Goal: Task Accomplishment & Management: Manage account settings

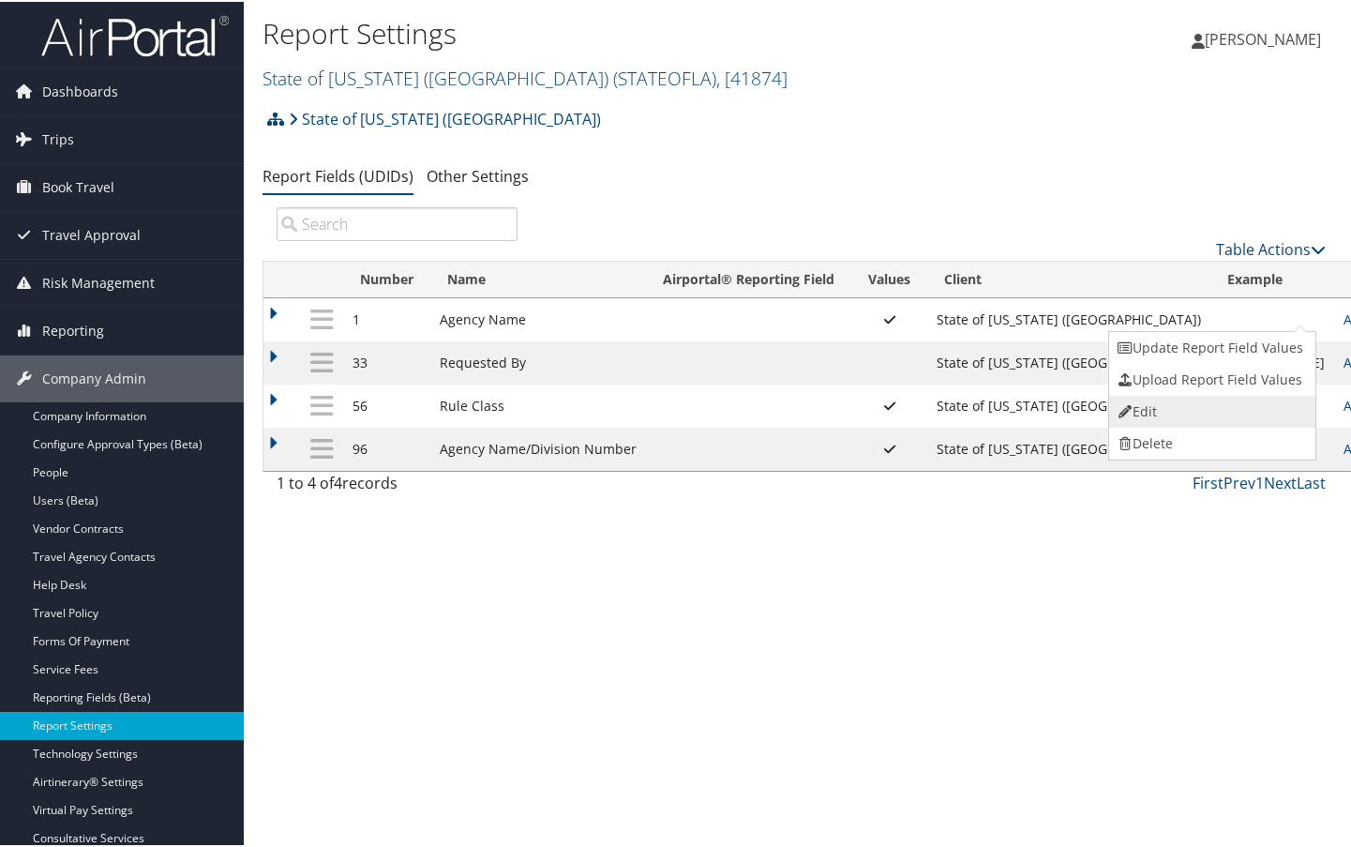
click at [1228, 422] on link "Edit" at bounding box center [1210, 410] width 203 height 32
select select "both"
select select "profiled"
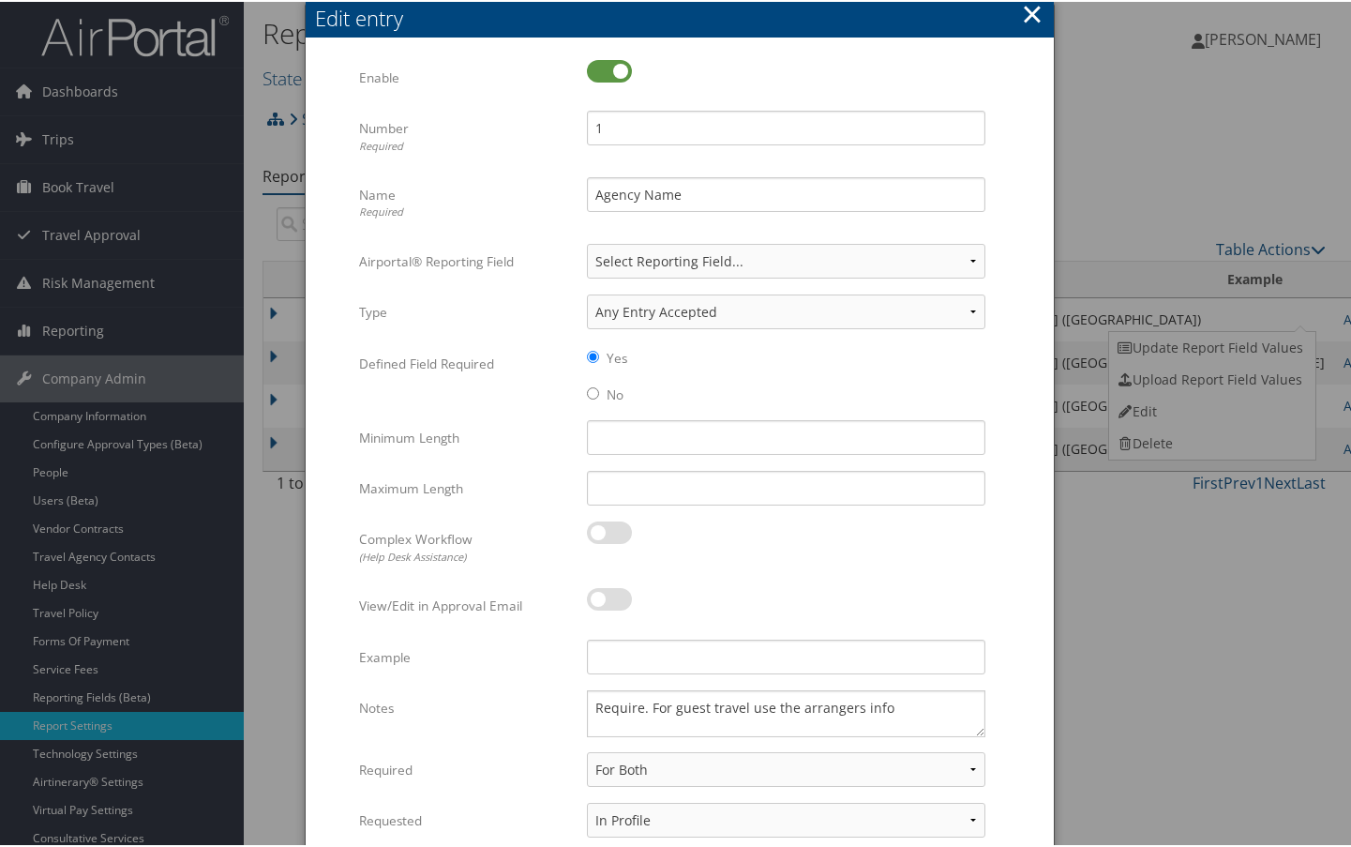
click at [1025, 8] on button "×" at bounding box center [1032, 12] width 22 height 38
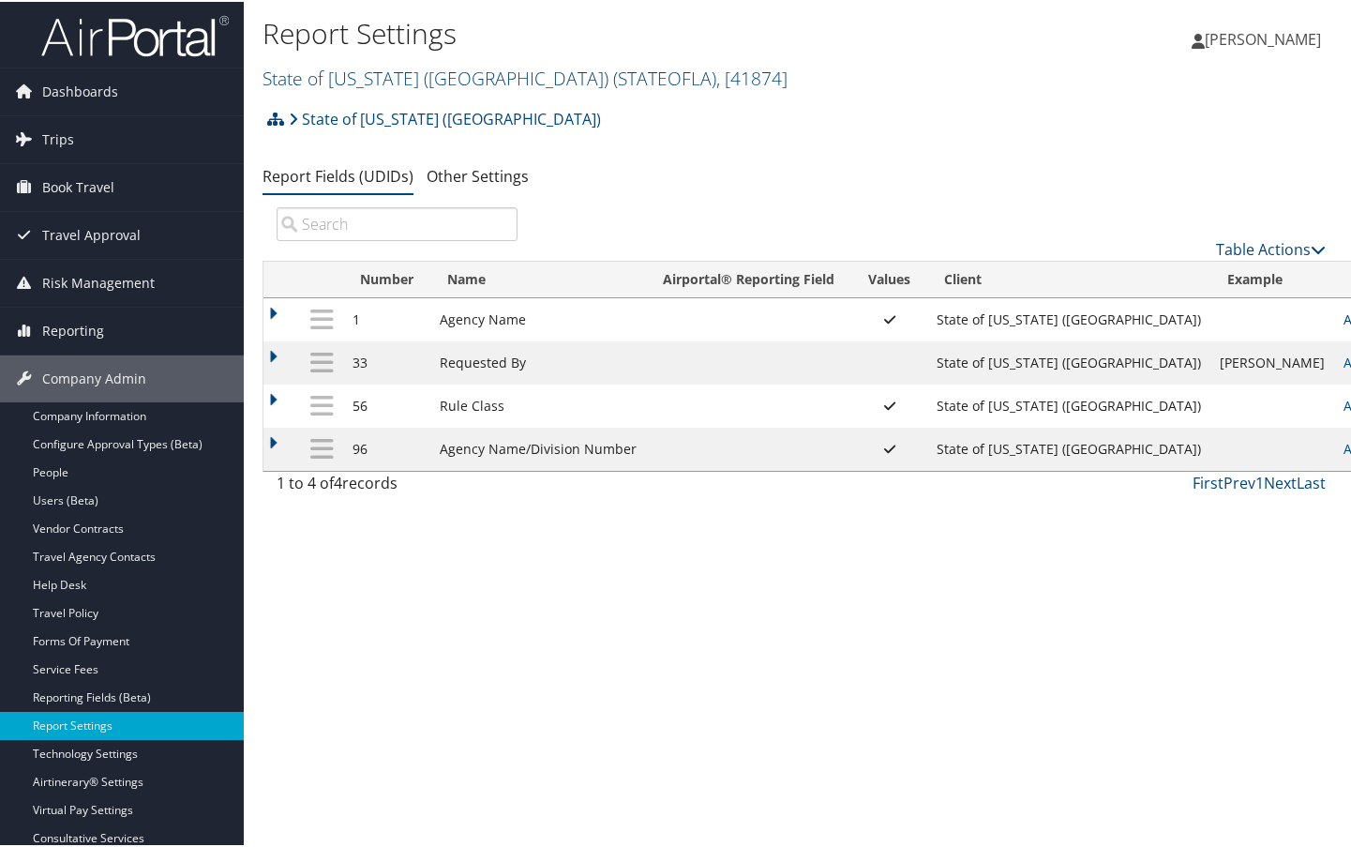
click at [1089, 184] on ul "Report Fields (UDIDs) Other Settings" at bounding box center [801, 175] width 1077 height 34
click at [164, 692] on link "Reporting Fields (Beta)" at bounding box center [122, 696] width 244 height 28
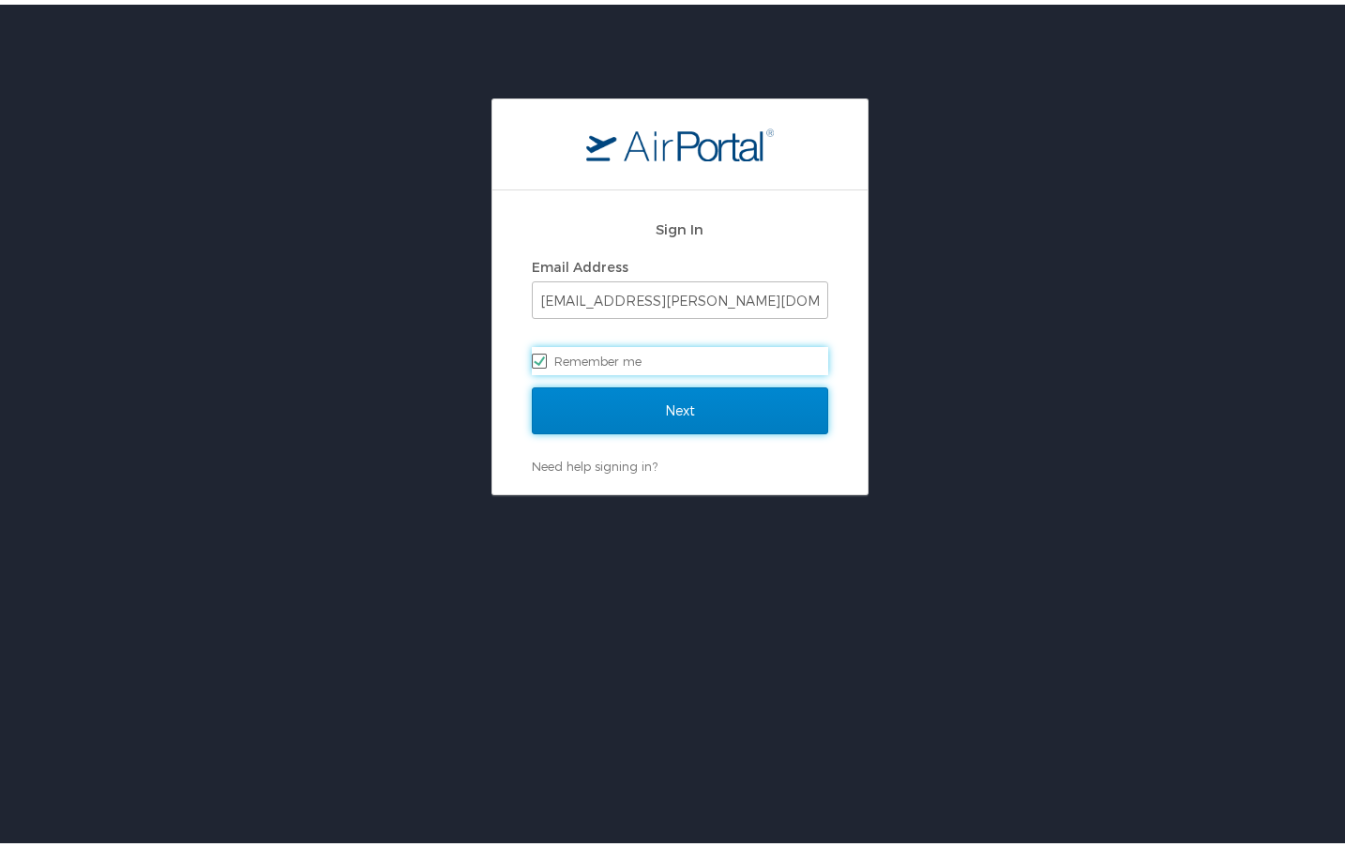
click at [654, 413] on input "Next" at bounding box center [680, 406] width 296 height 47
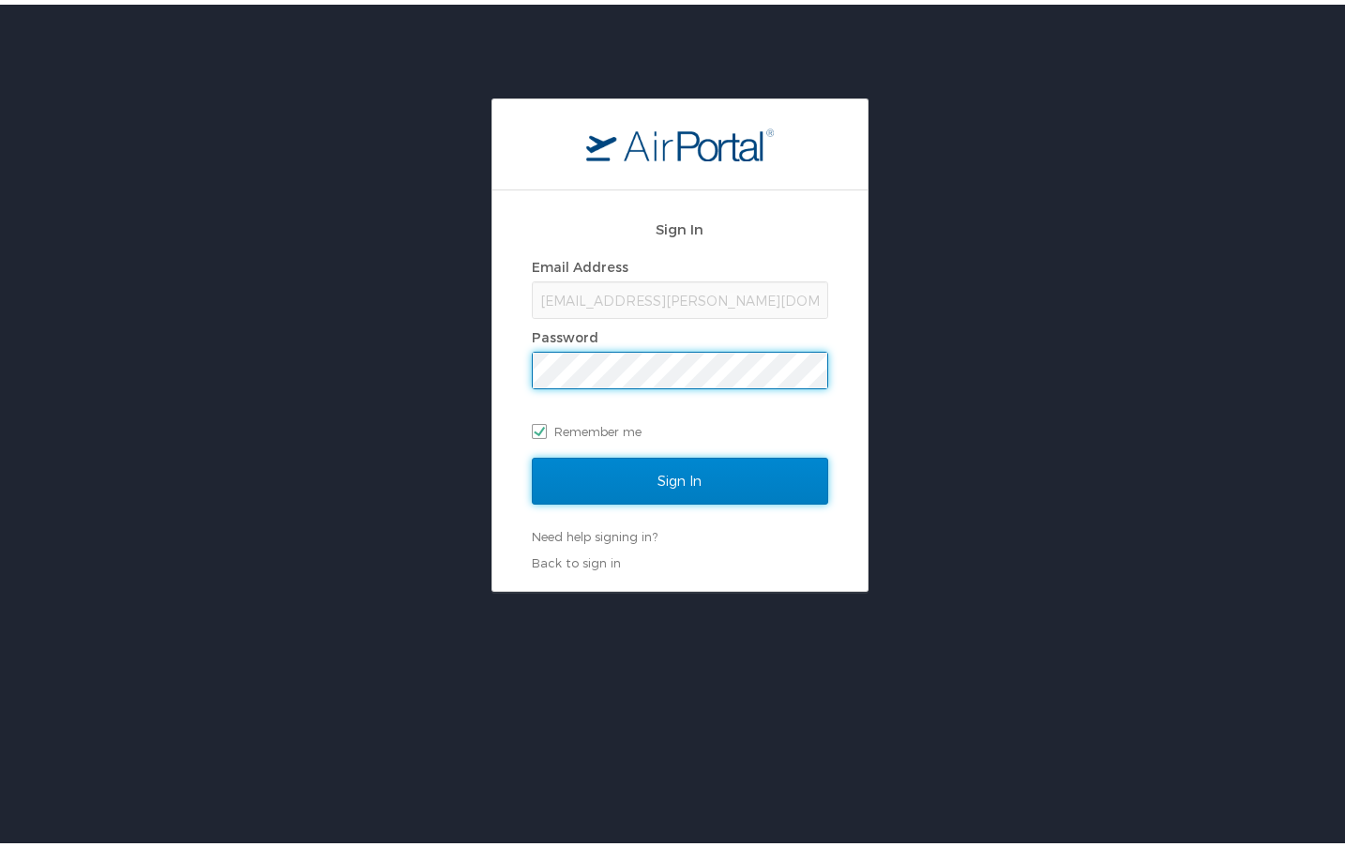
click at [637, 479] on input "Sign In" at bounding box center [680, 476] width 296 height 47
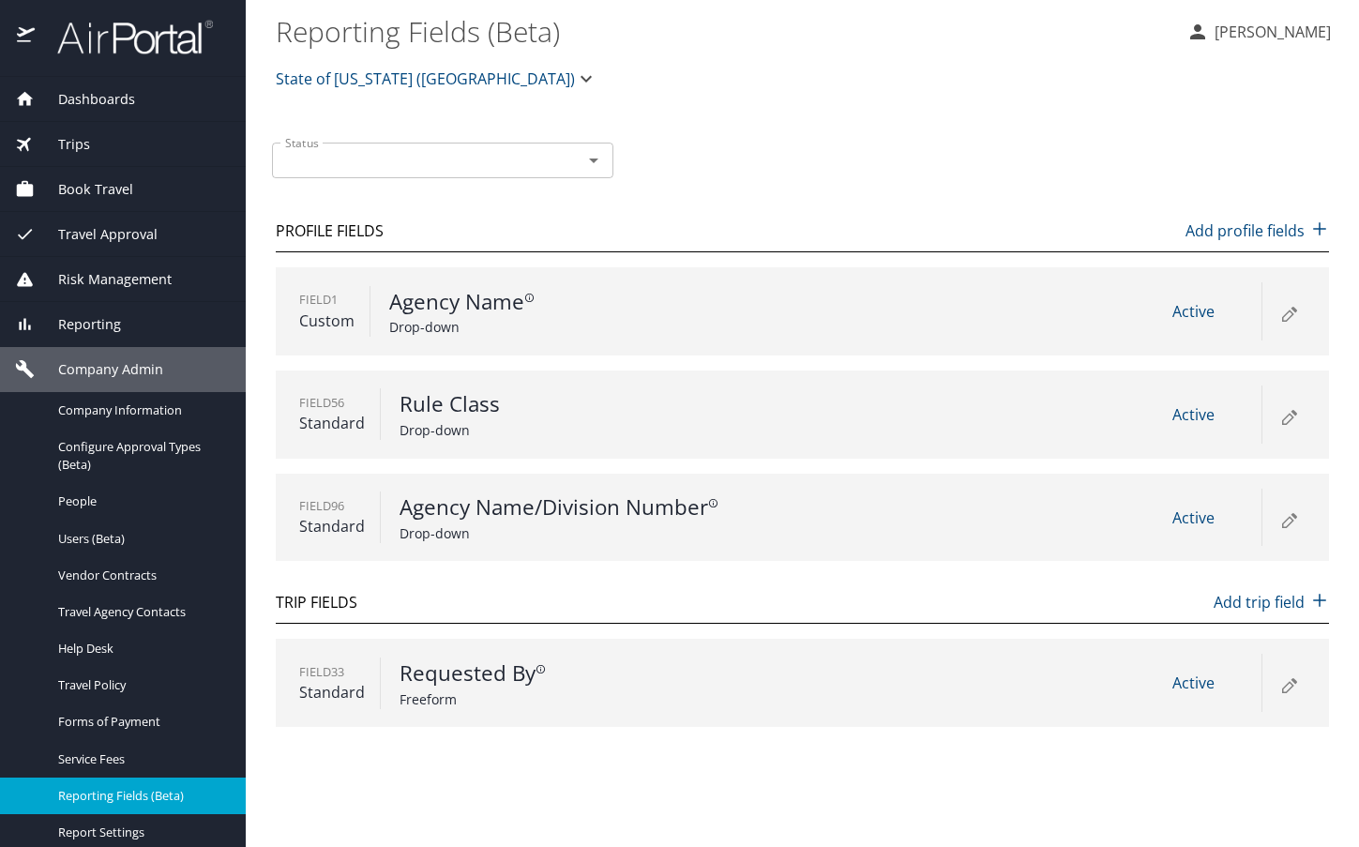
click at [1293, 314] on icon at bounding box center [1288, 315] width 10 height 10
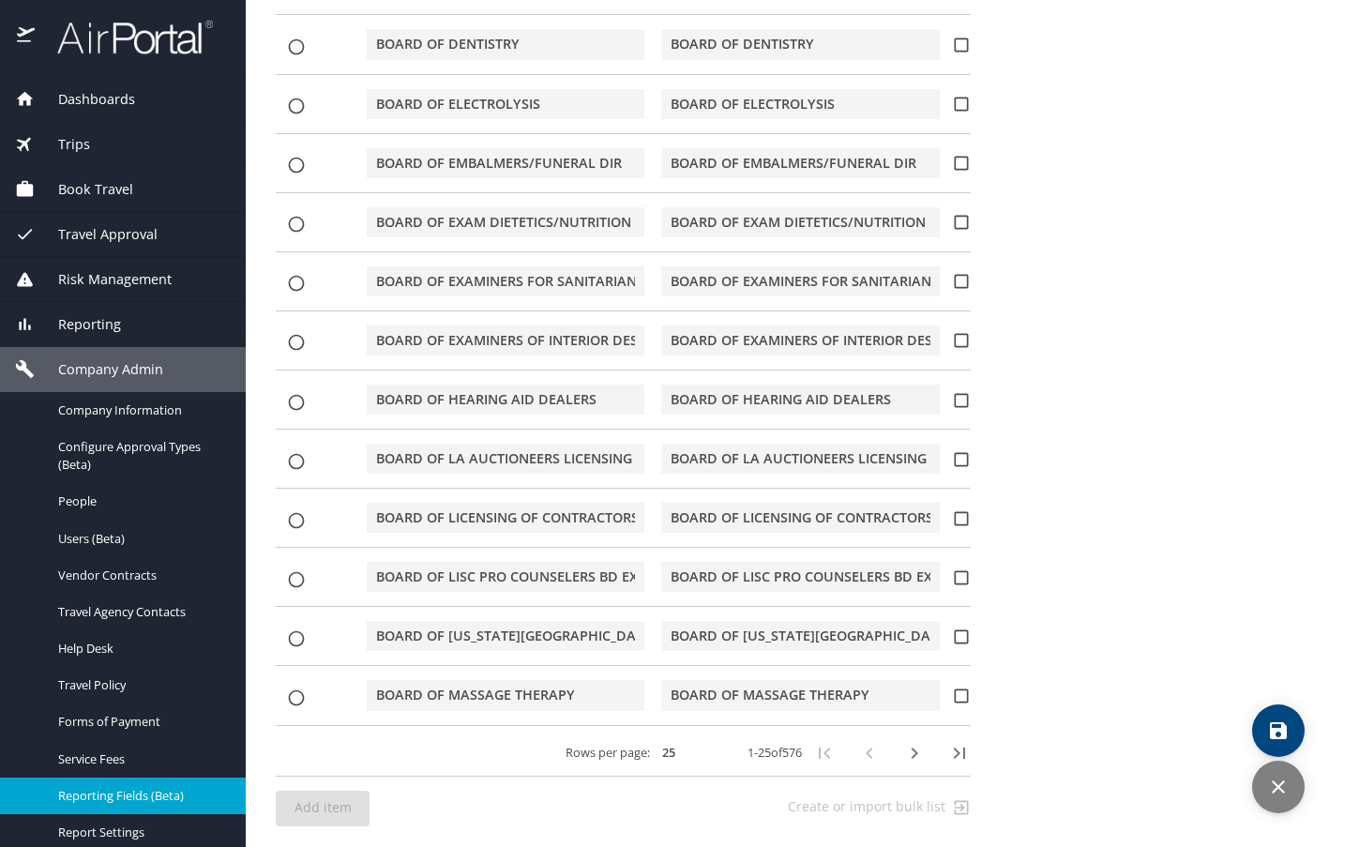
scroll to position [1415, 0]
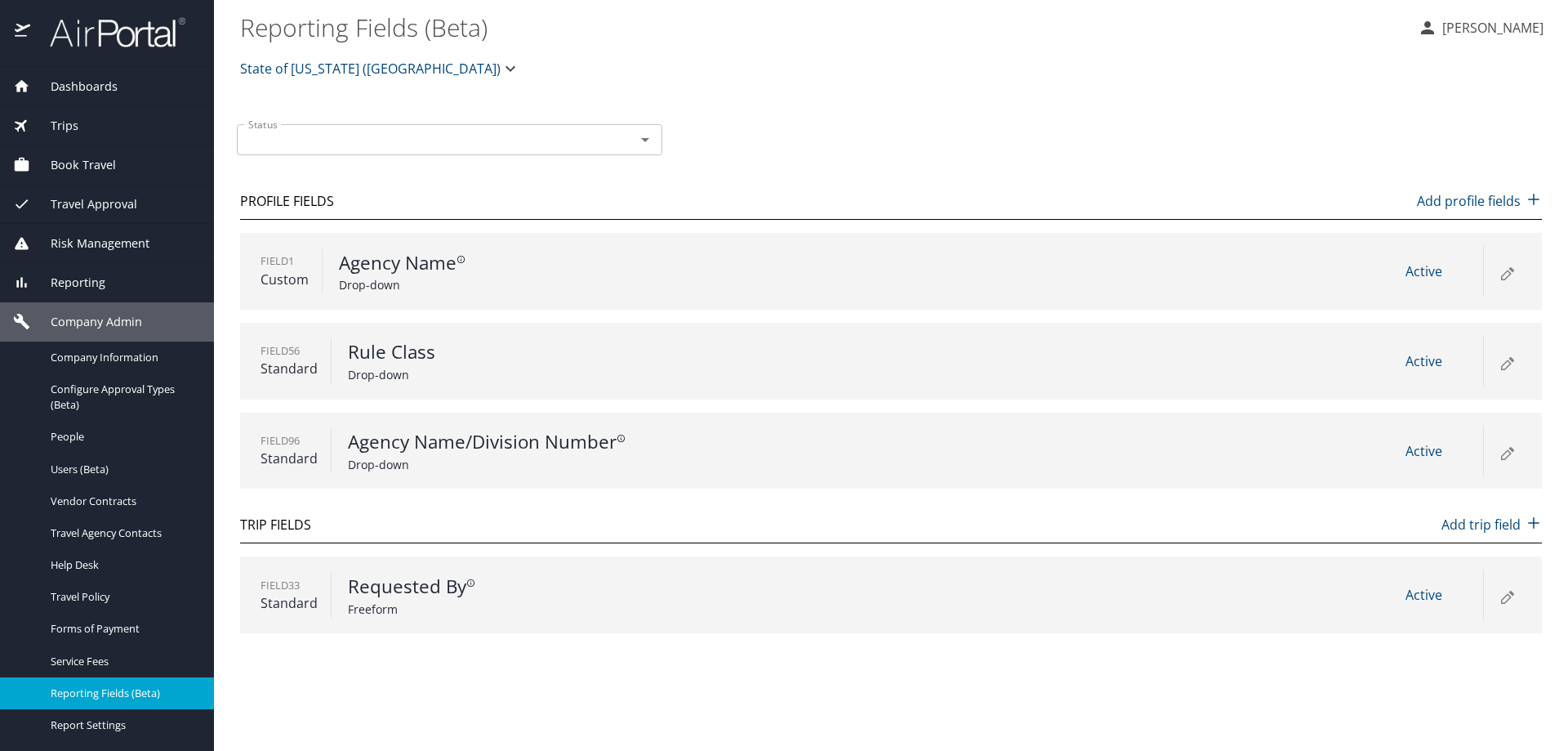
click at [655, 271] on icon at bounding box center [1506, 274] width 9 height 9
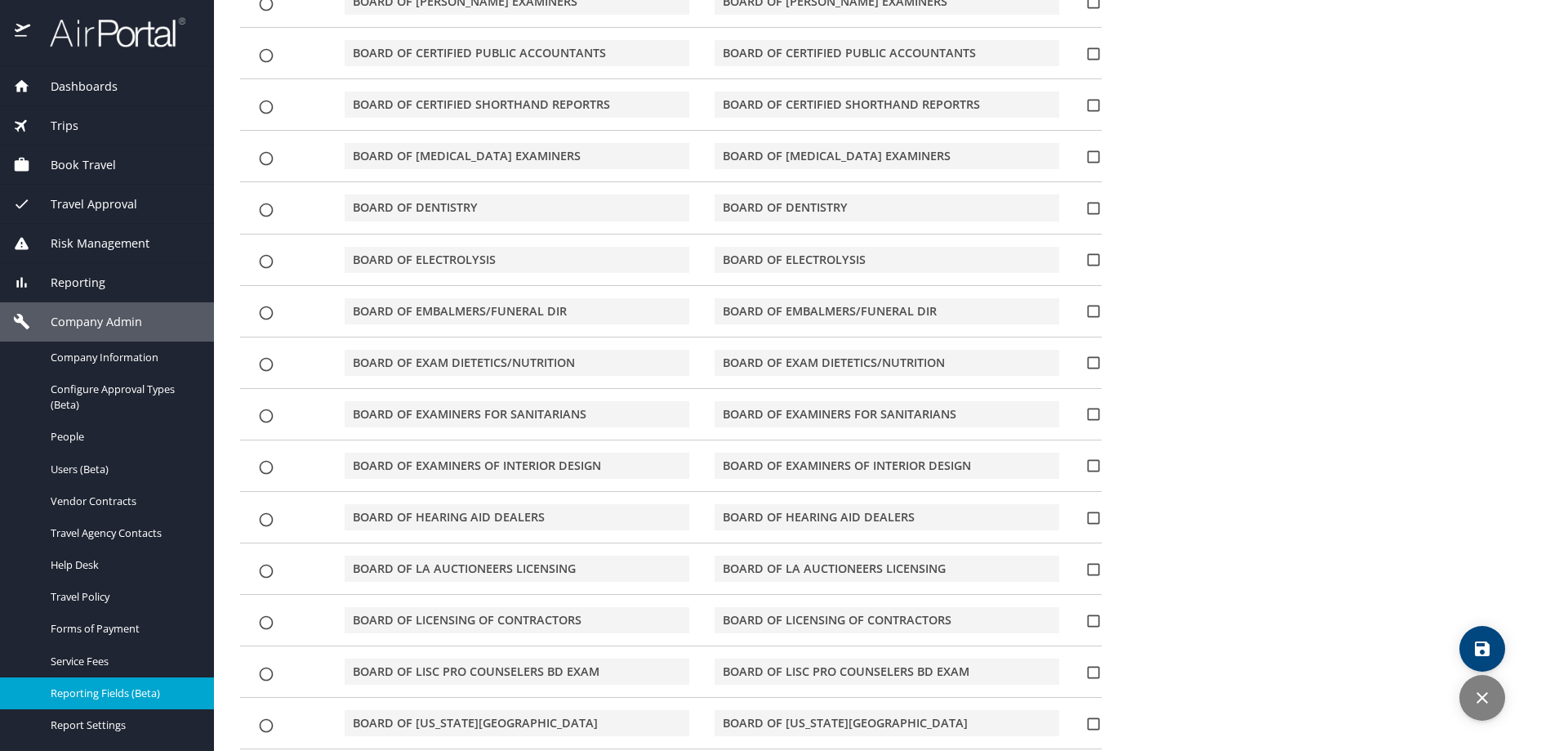
scroll to position [1220, 0]
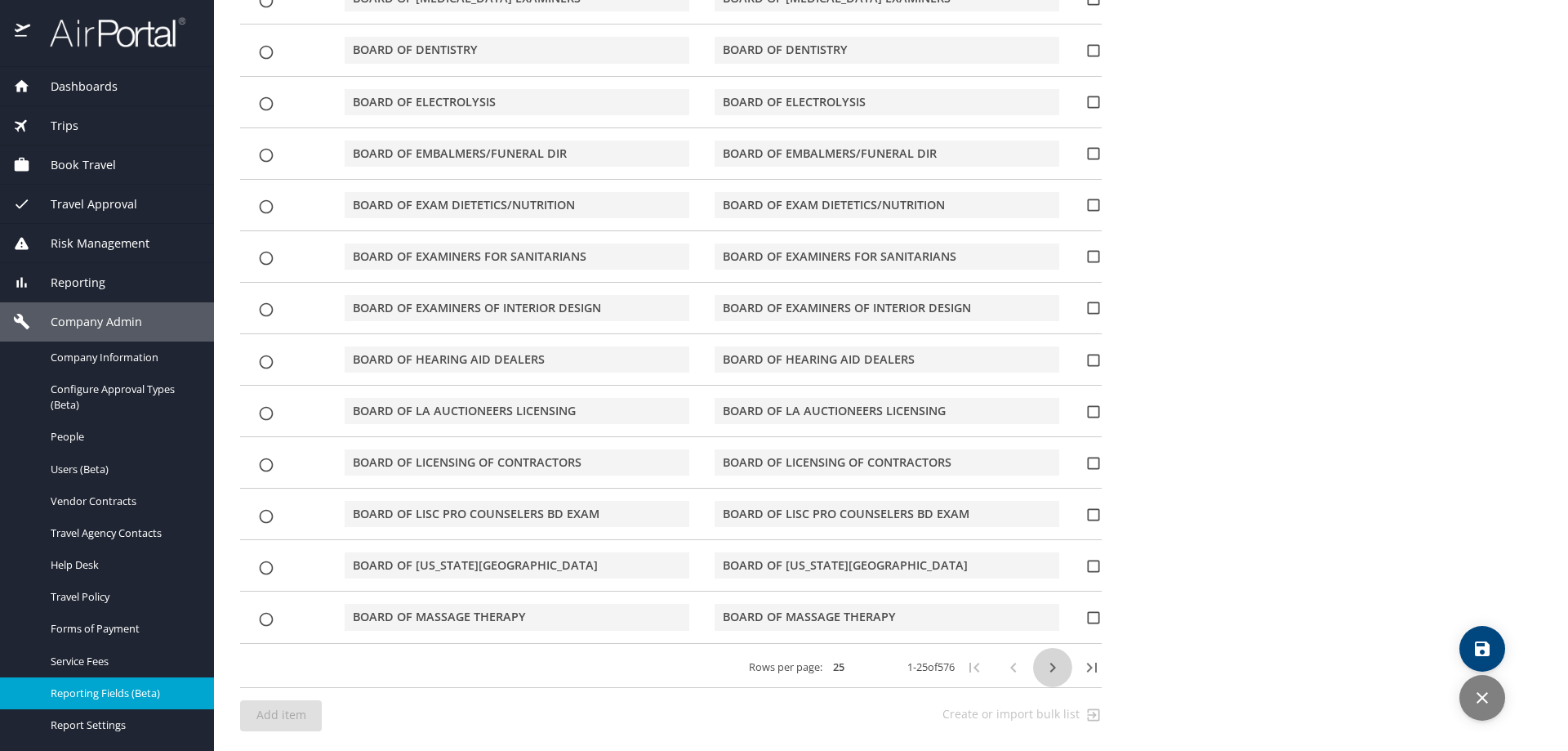
click at [655, 559] on icon "button" at bounding box center [1052, 667] width 20 height 20
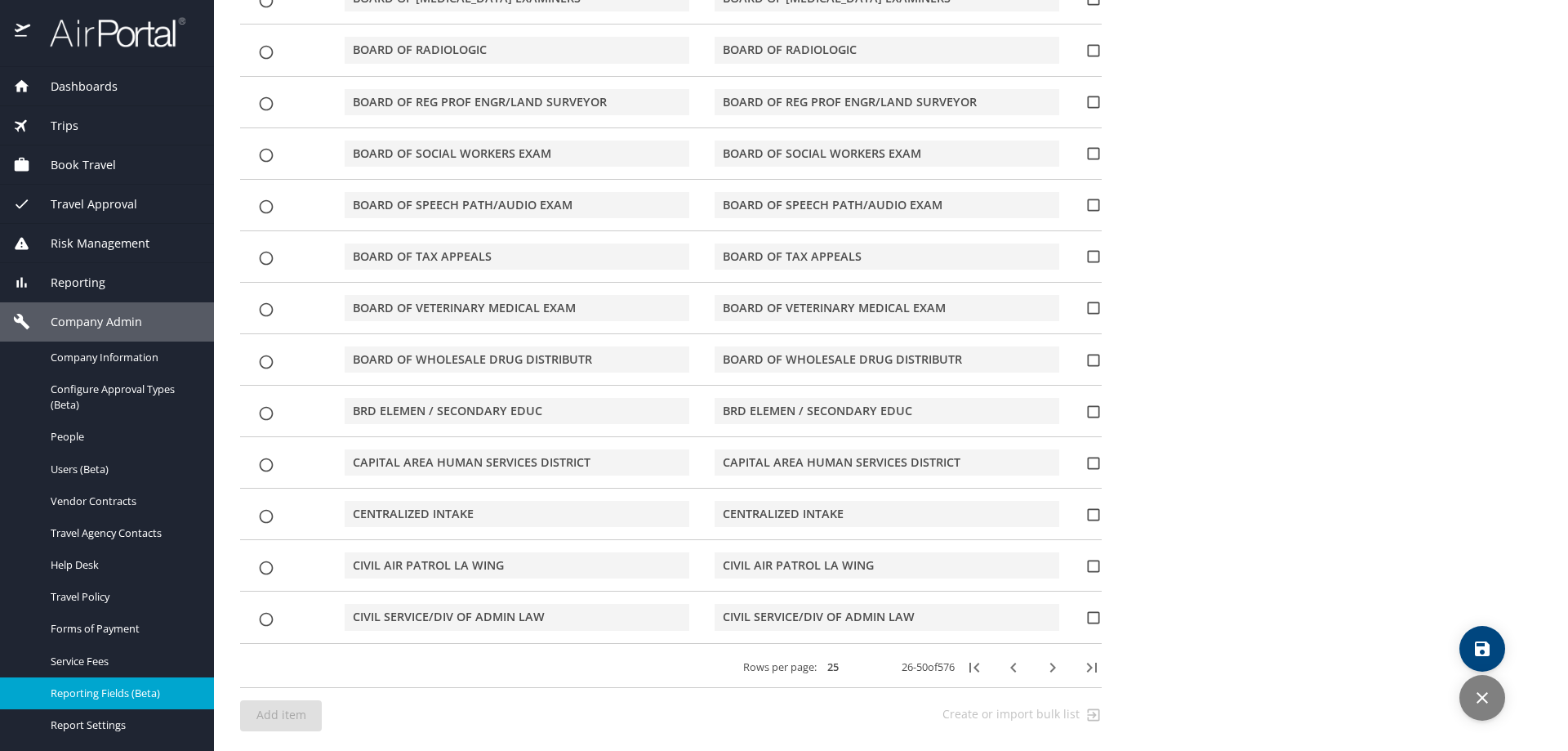
click at [655, 559] on icon "button" at bounding box center [1052, 667] width 20 height 20
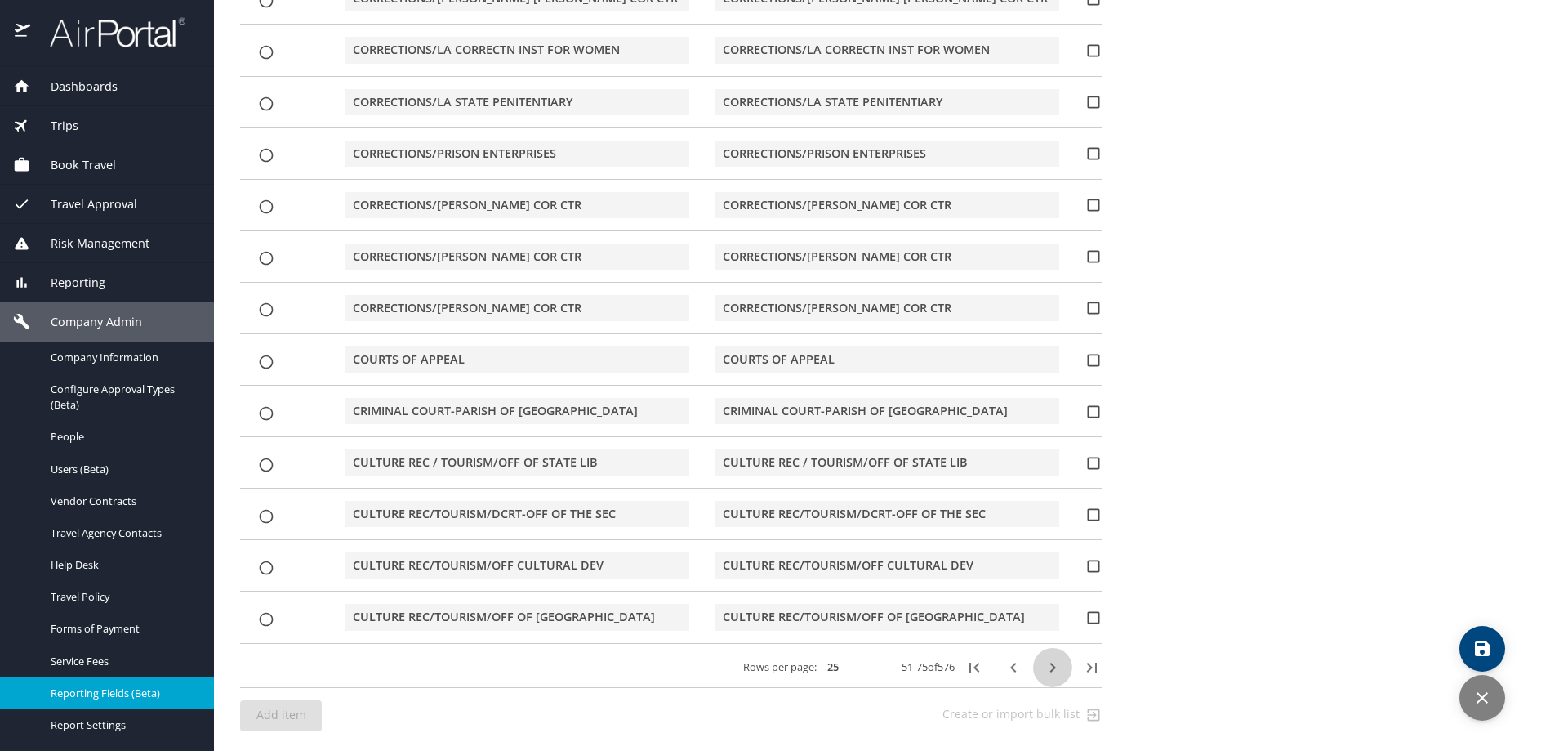
click at [655, 559] on icon "button" at bounding box center [1052, 667] width 20 height 20
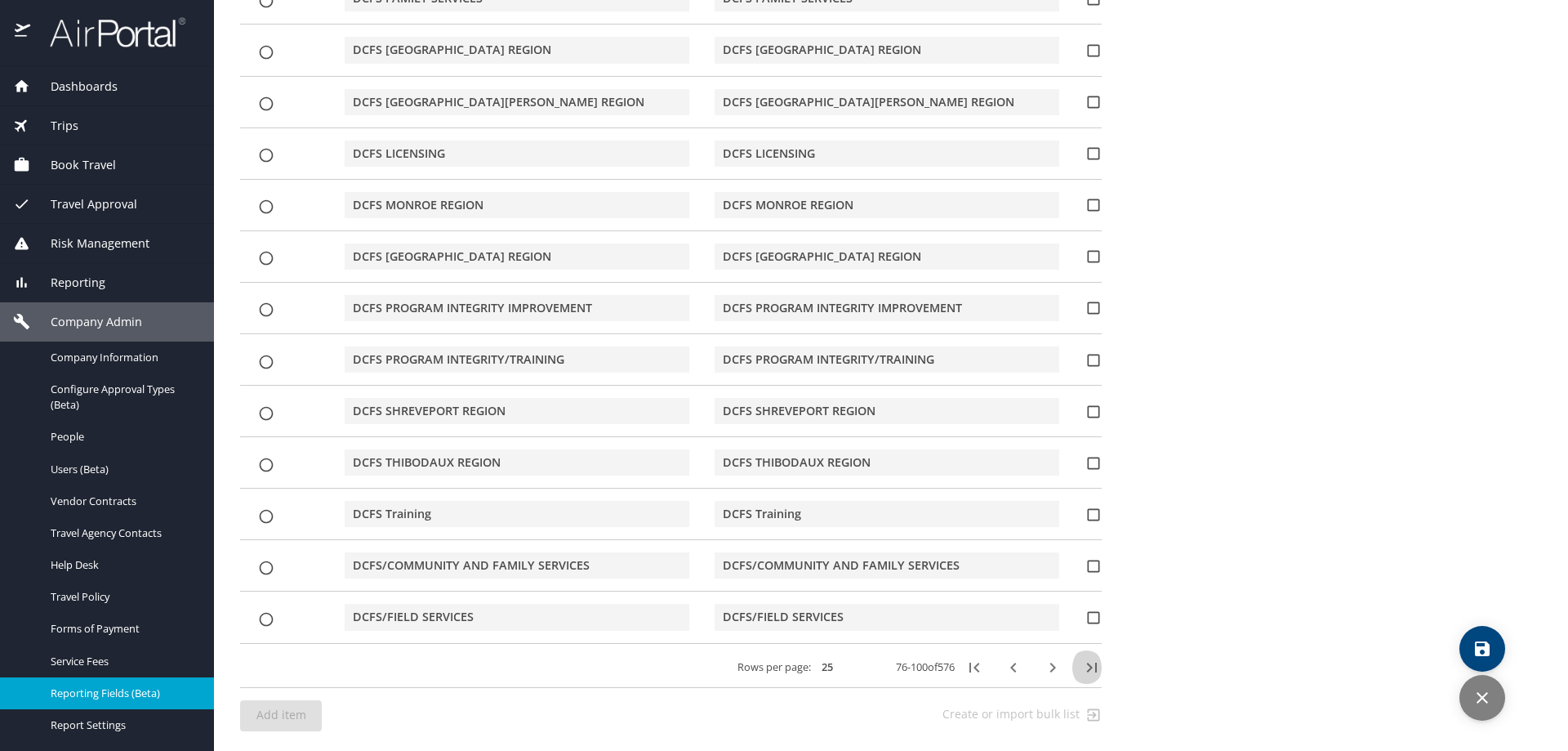
click at [655, 559] on icon "button" at bounding box center [1091, 666] width 10 height 10
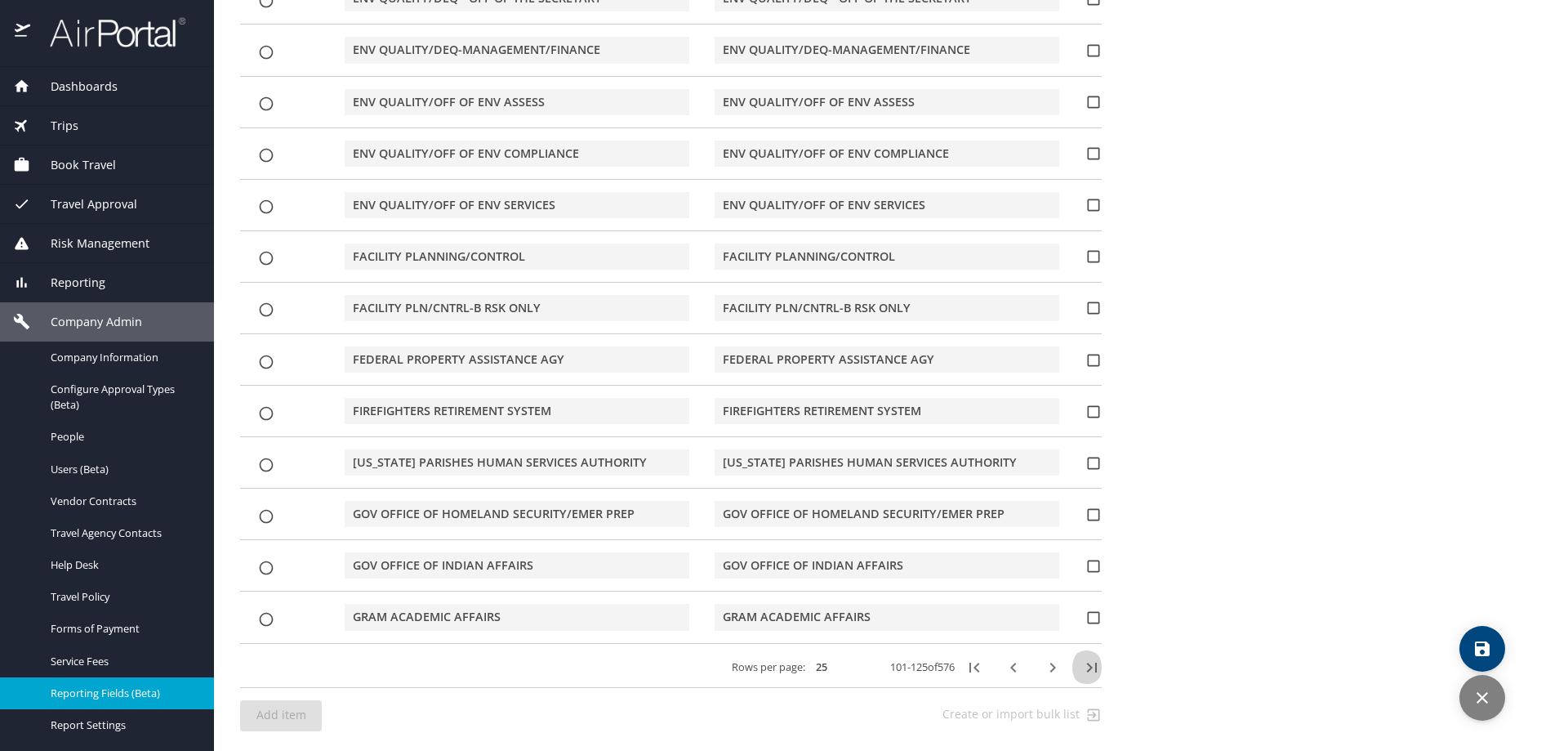
click at [655, 559] on icon "button" at bounding box center [1092, 667] width 20 height 20
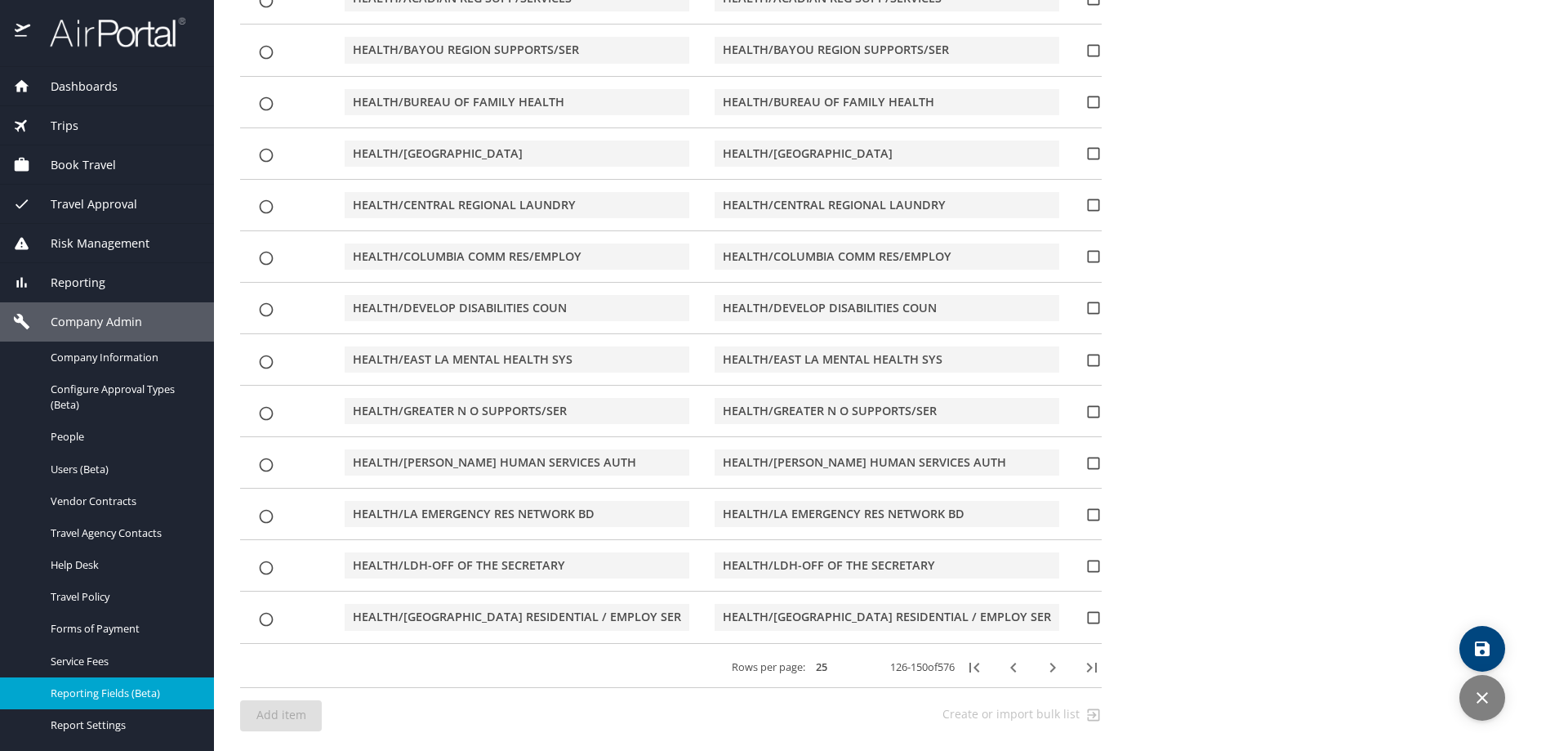
click at [655, 559] on icon "button" at bounding box center [1092, 667] width 20 height 20
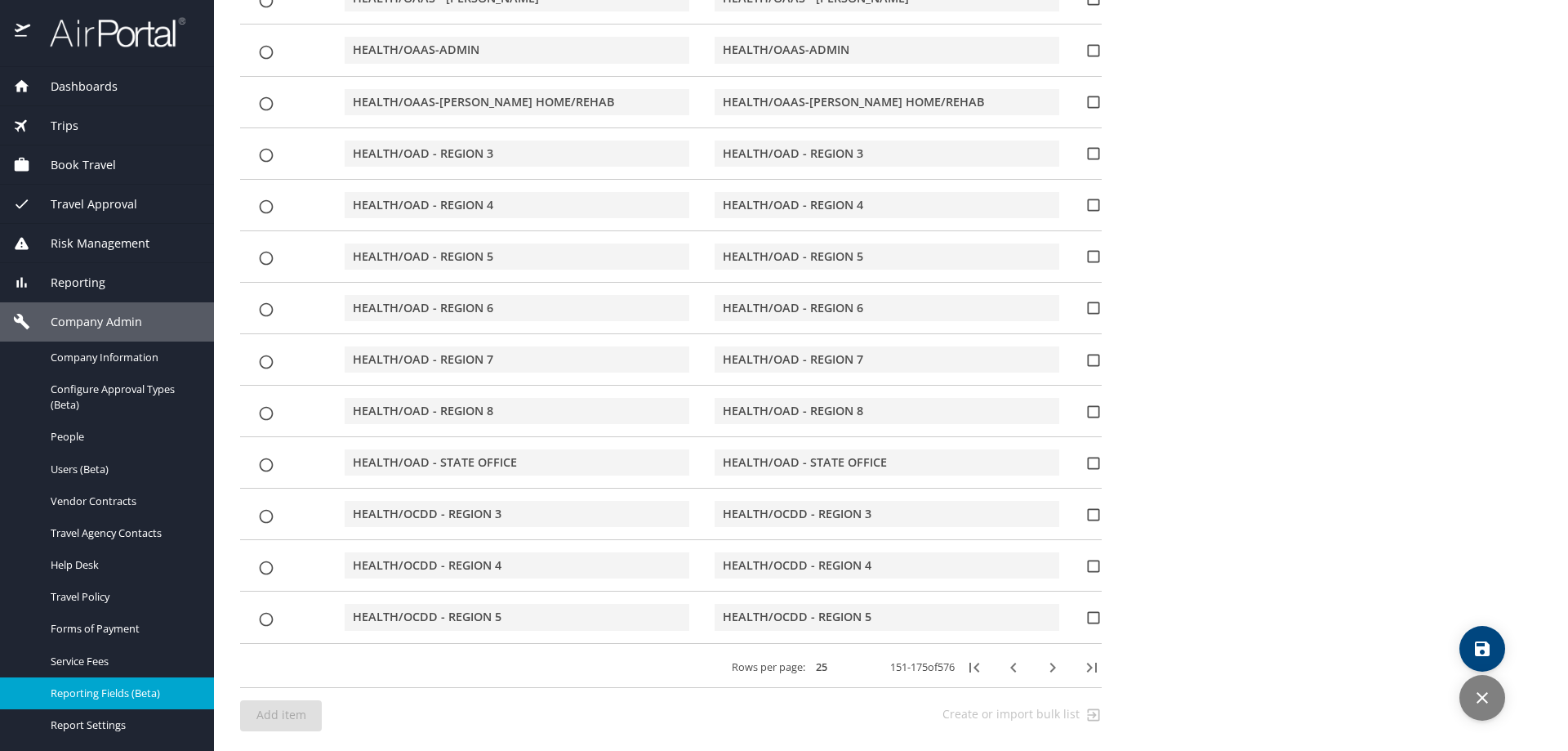
click at [655, 559] on icon "button" at bounding box center [1092, 667] width 20 height 20
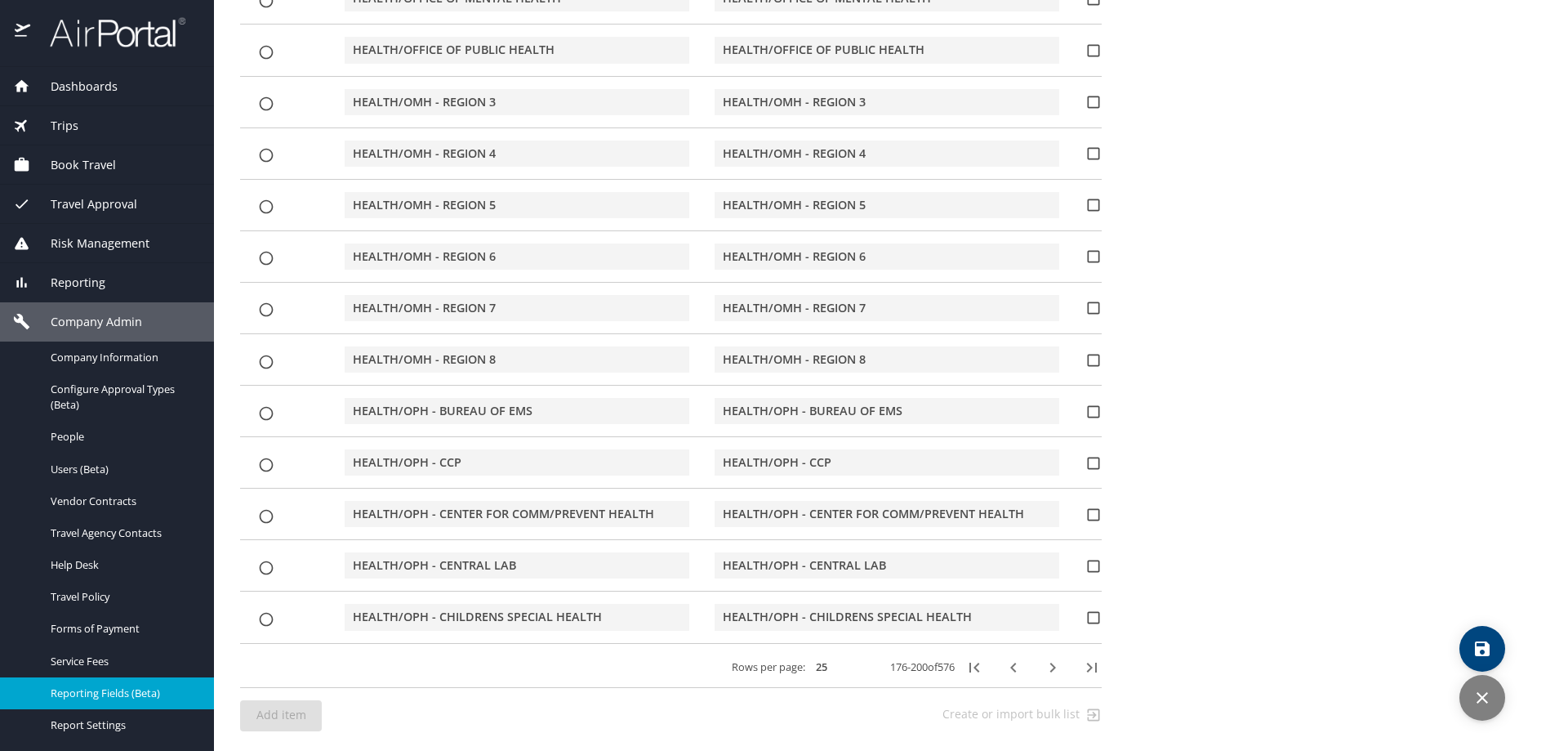
click at [655, 559] on icon "button" at bounding box center [1092, 667] width 20 height 20
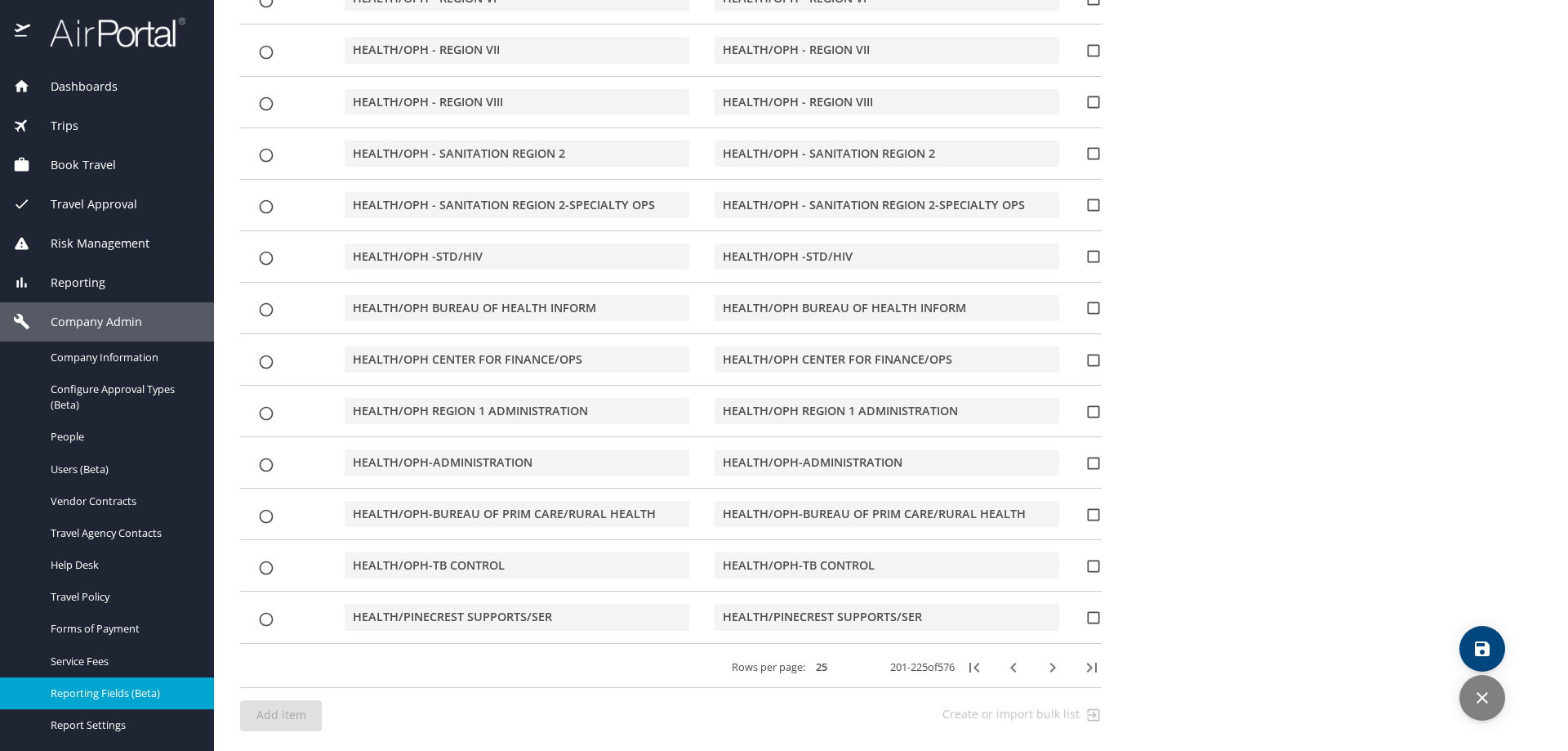
click at [655, 559] on icon "button" at bounding box center [1092, 667] width 20 height 20
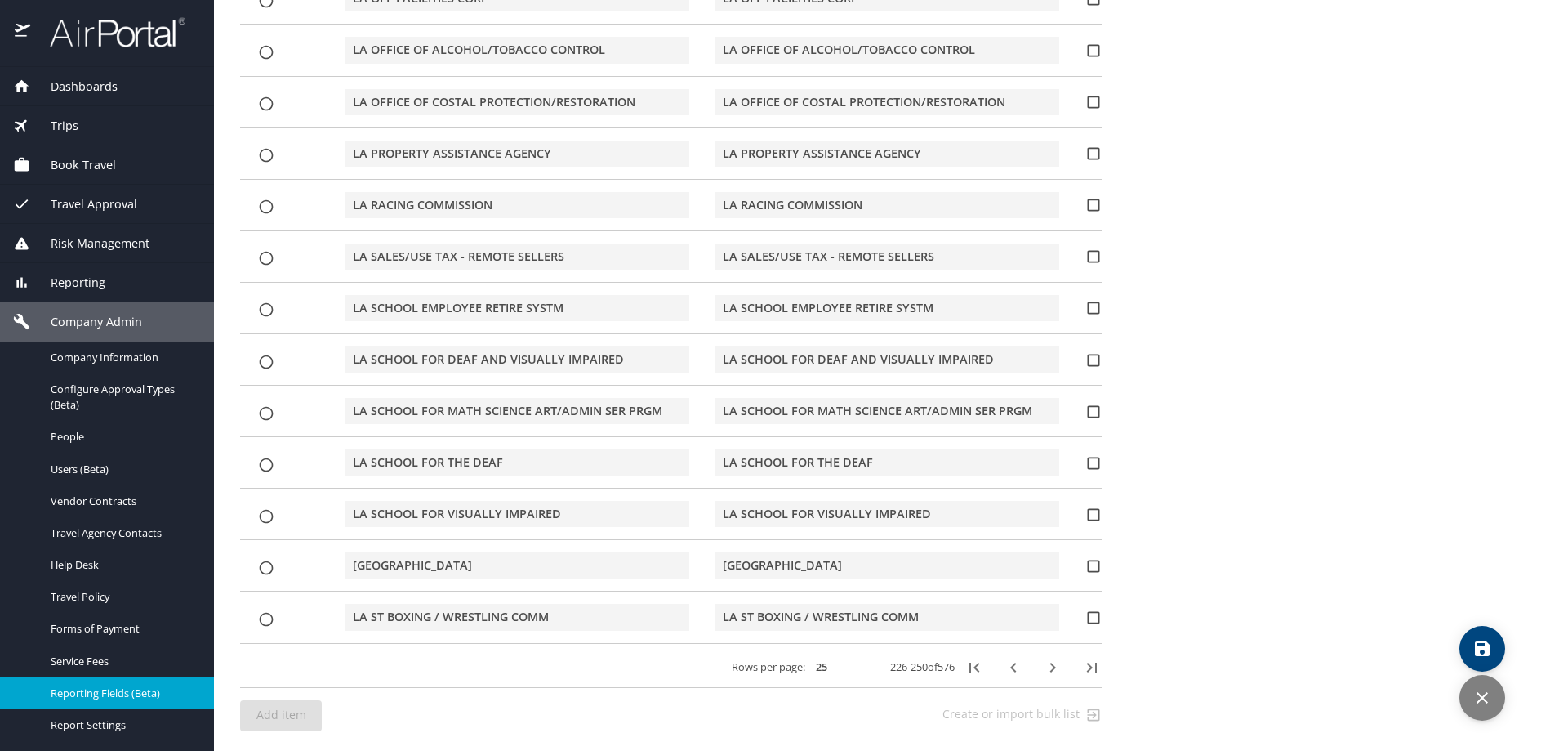
click at [655, 559] on icon "button" at bounding box center [1092, 667] width 20 height 20
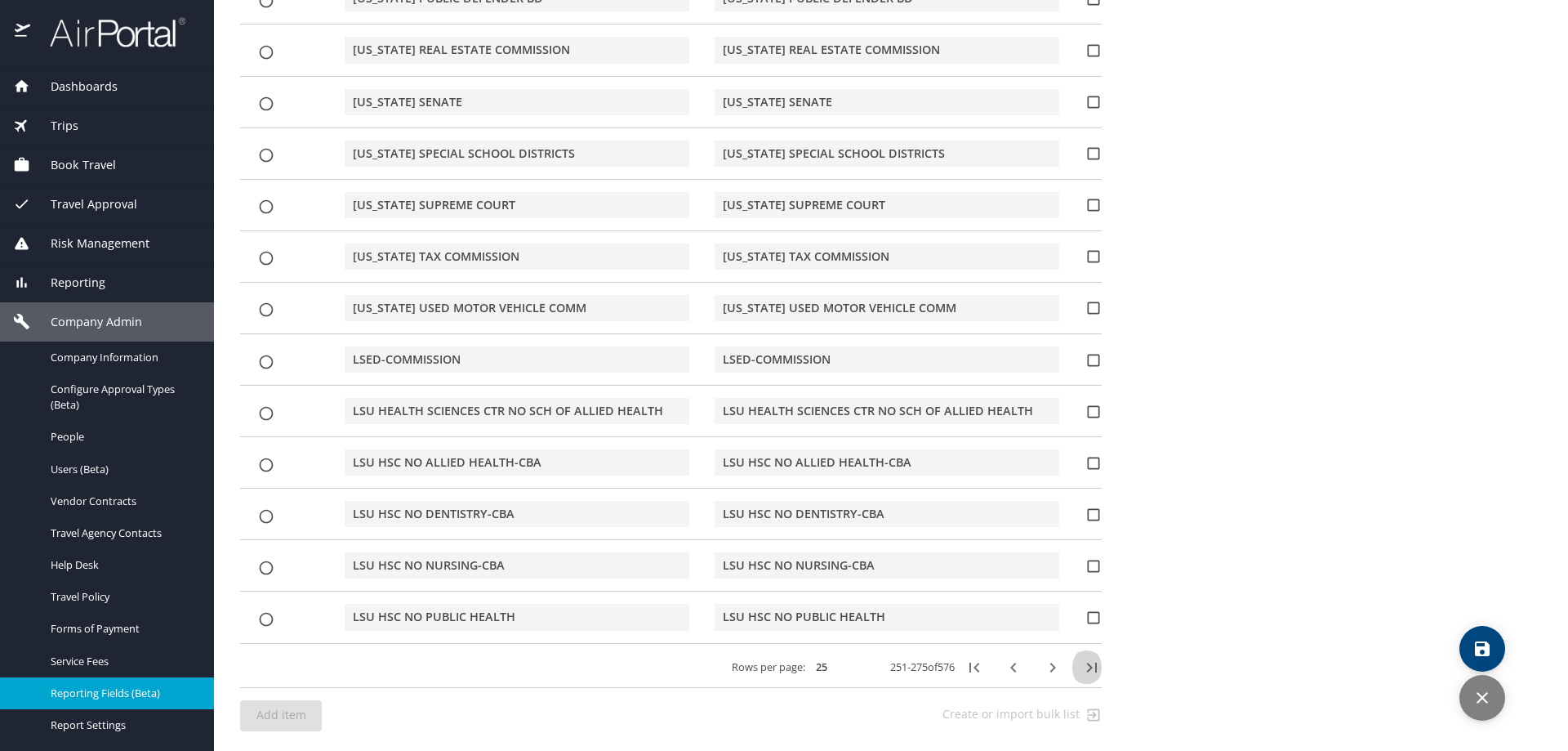
click at [655, 559] on icon "button" at bounding box center [1092, 667] width 20 height 20
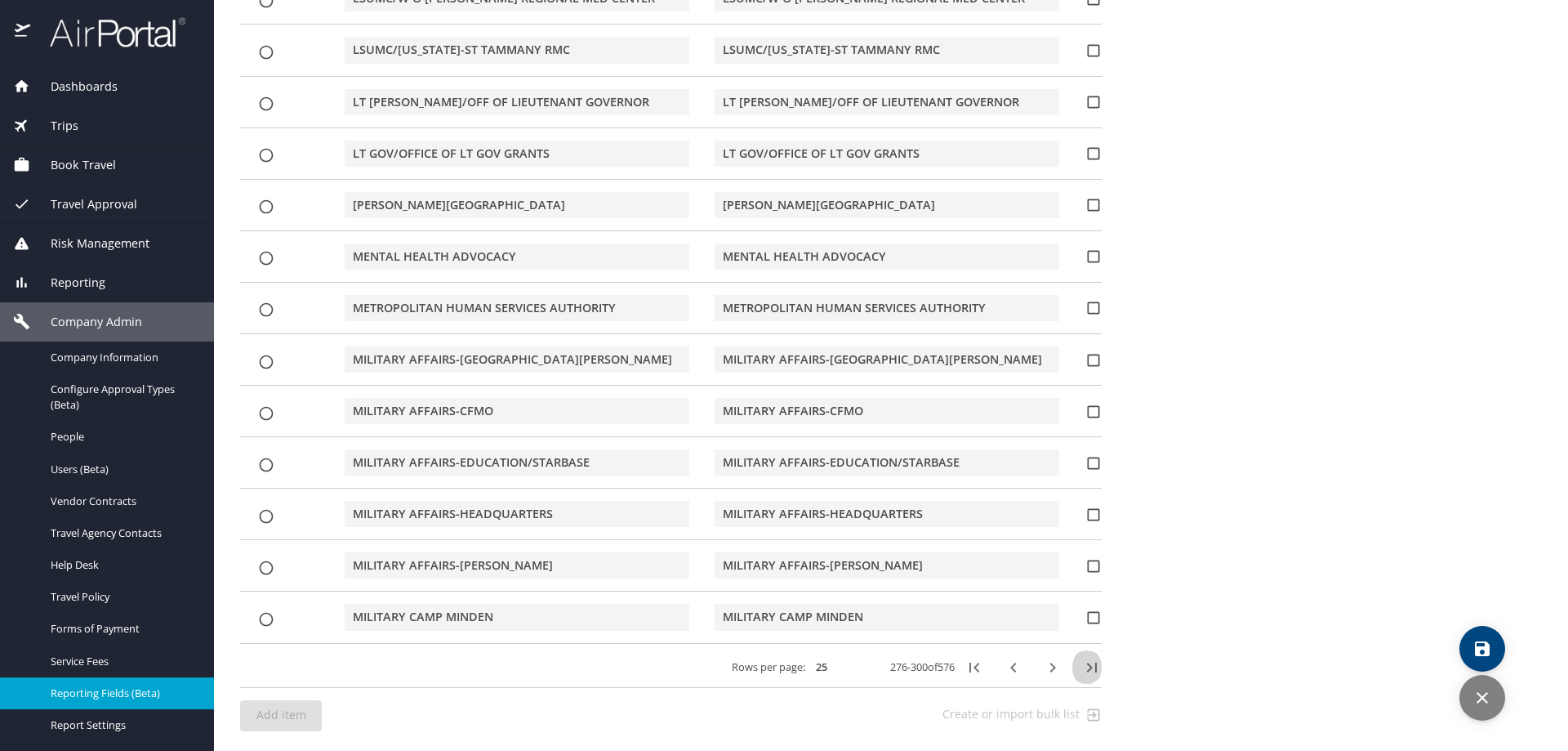
click at [655, 559] on icon "button" at bounding box center [1092, 667] width 20 height 20
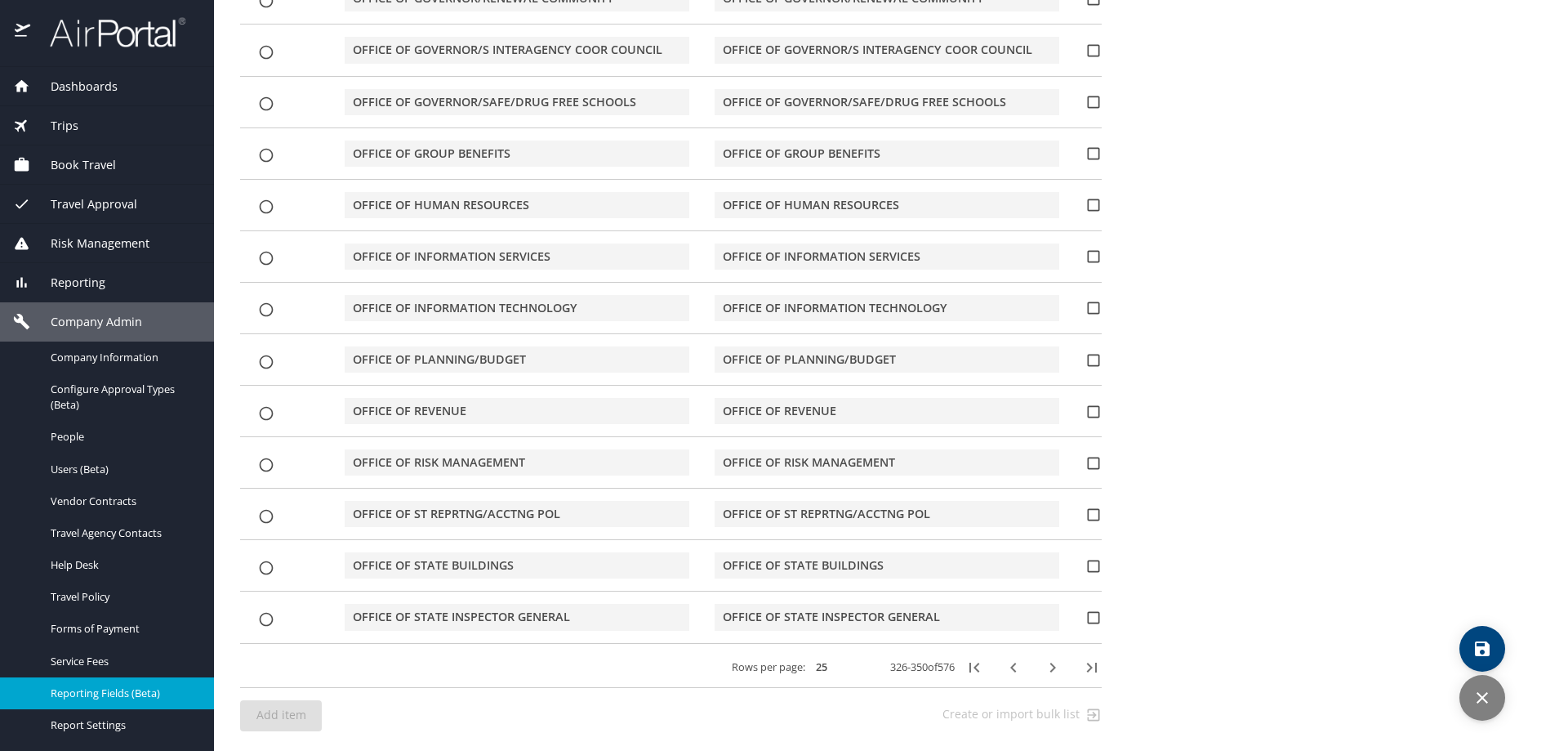
click at [655, 559] on icon "button" at bounding box center [1092, 667] width 20 height 20
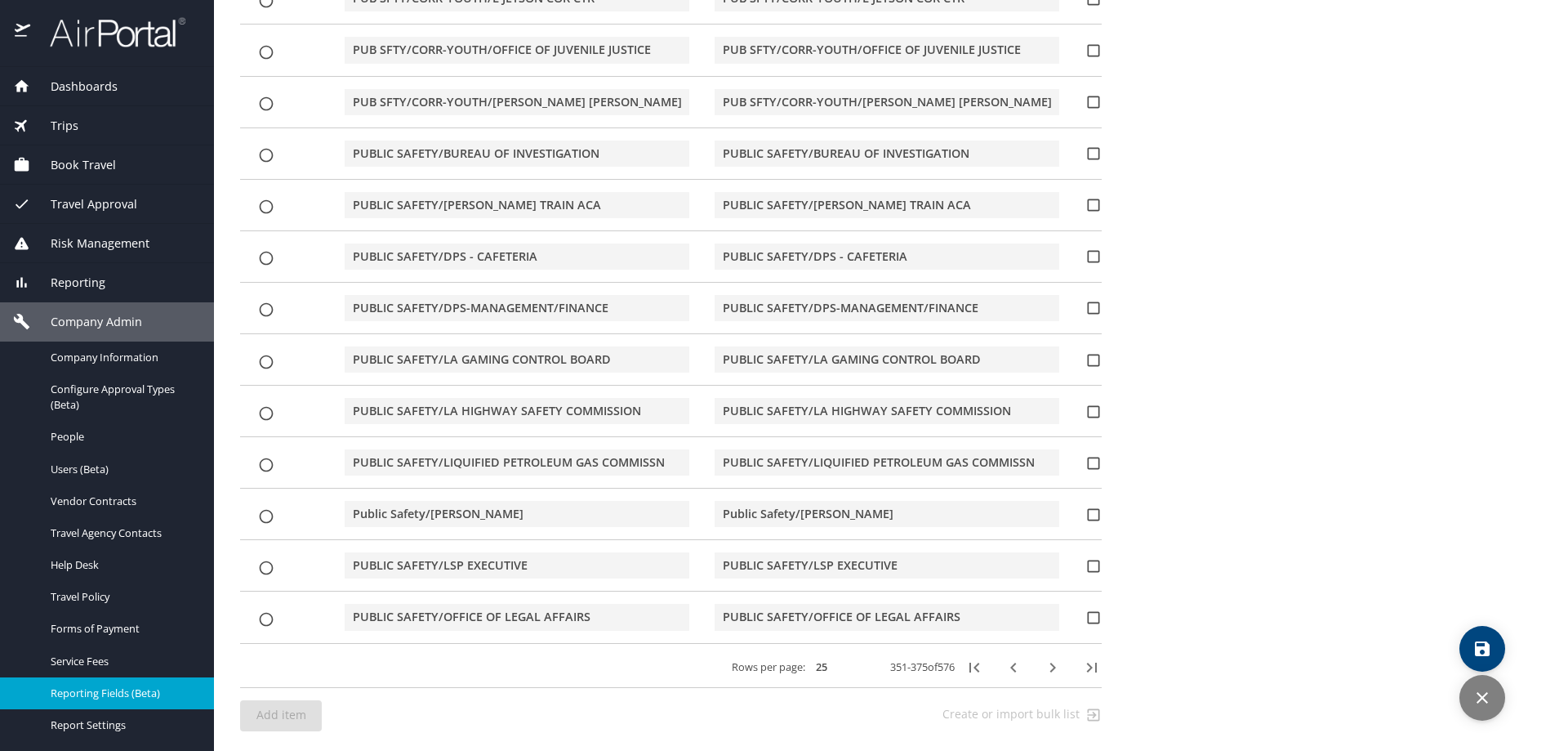
click at [655, 559] on icon "button" at bounding box center [1092, 667] width 20 height 20
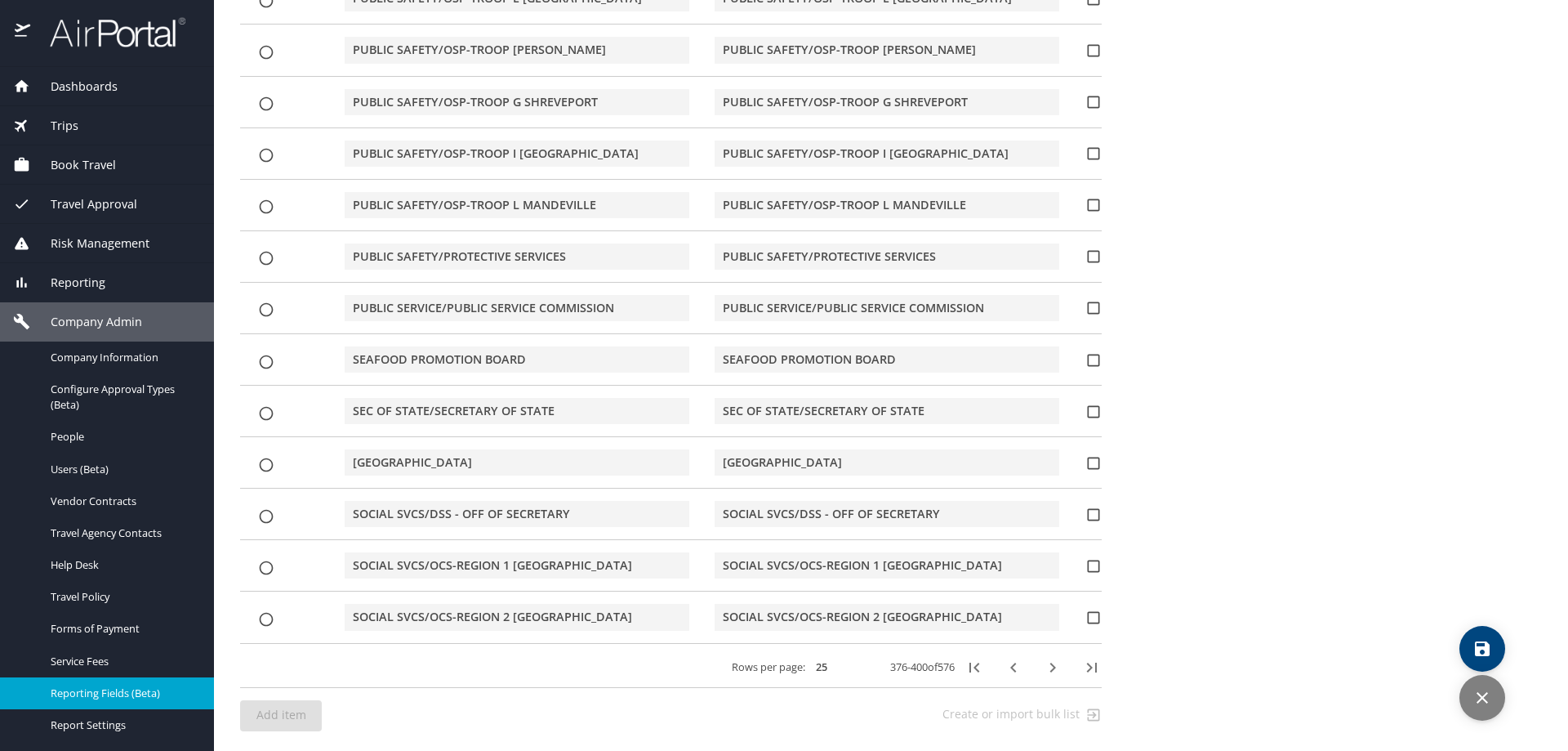
click at [655, 559] on icon "button" at bounding box center [1092, 667] width 20 height 20
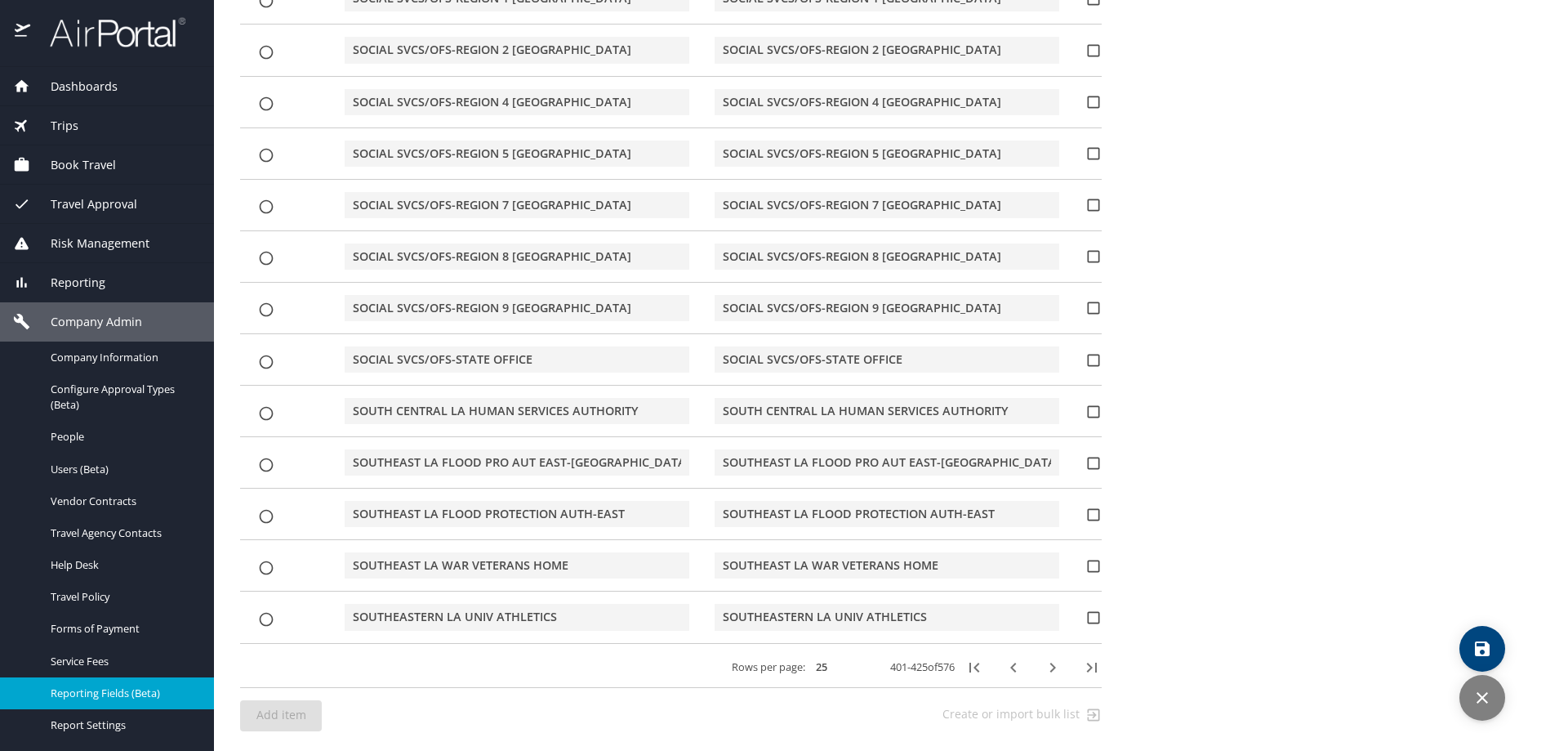
click at [655, 559] on icon "button" at bounding box center [1092, 667] width 20 height 20
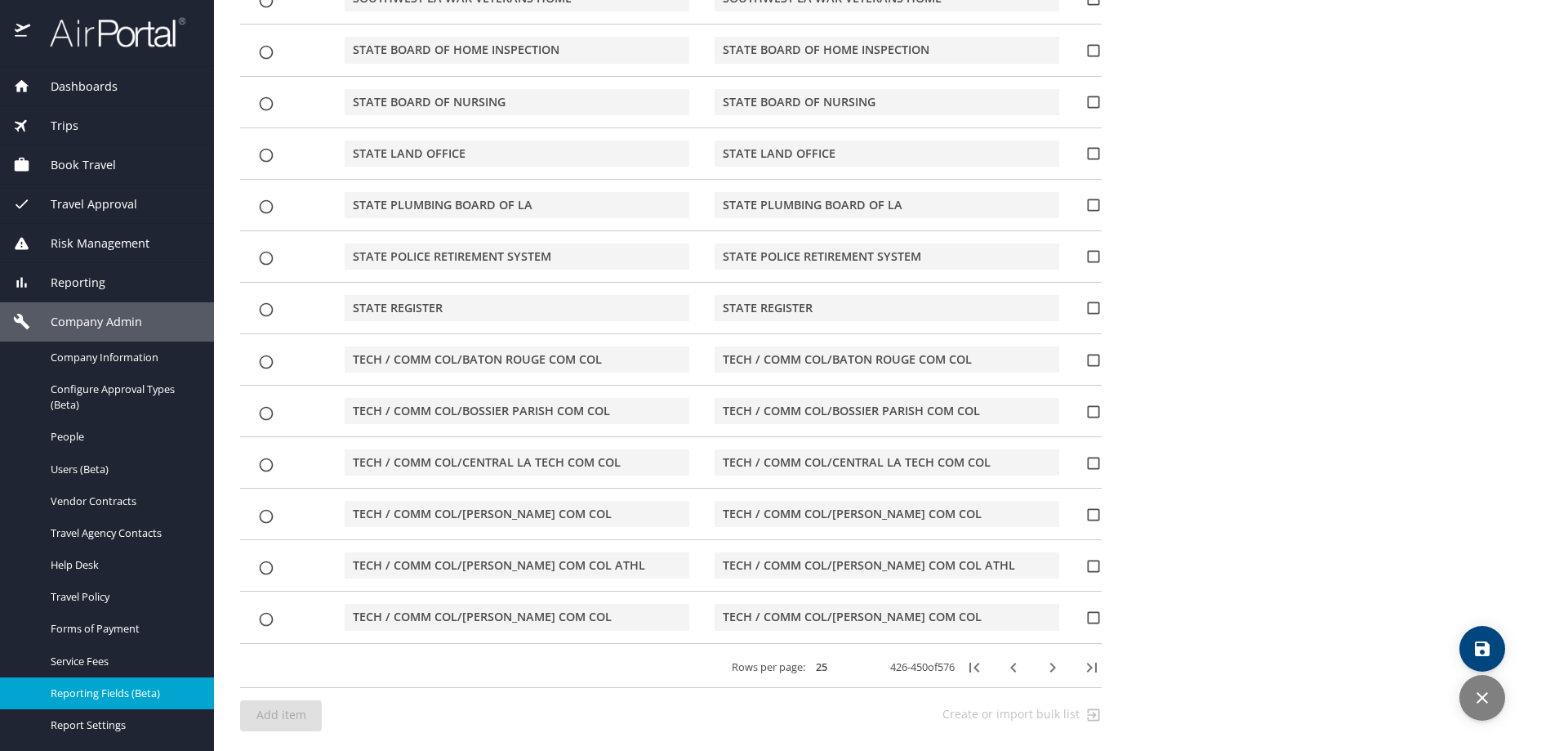
click at [655, 559] on icon "button" at bounding box center [1092, 667] width 20 height 20
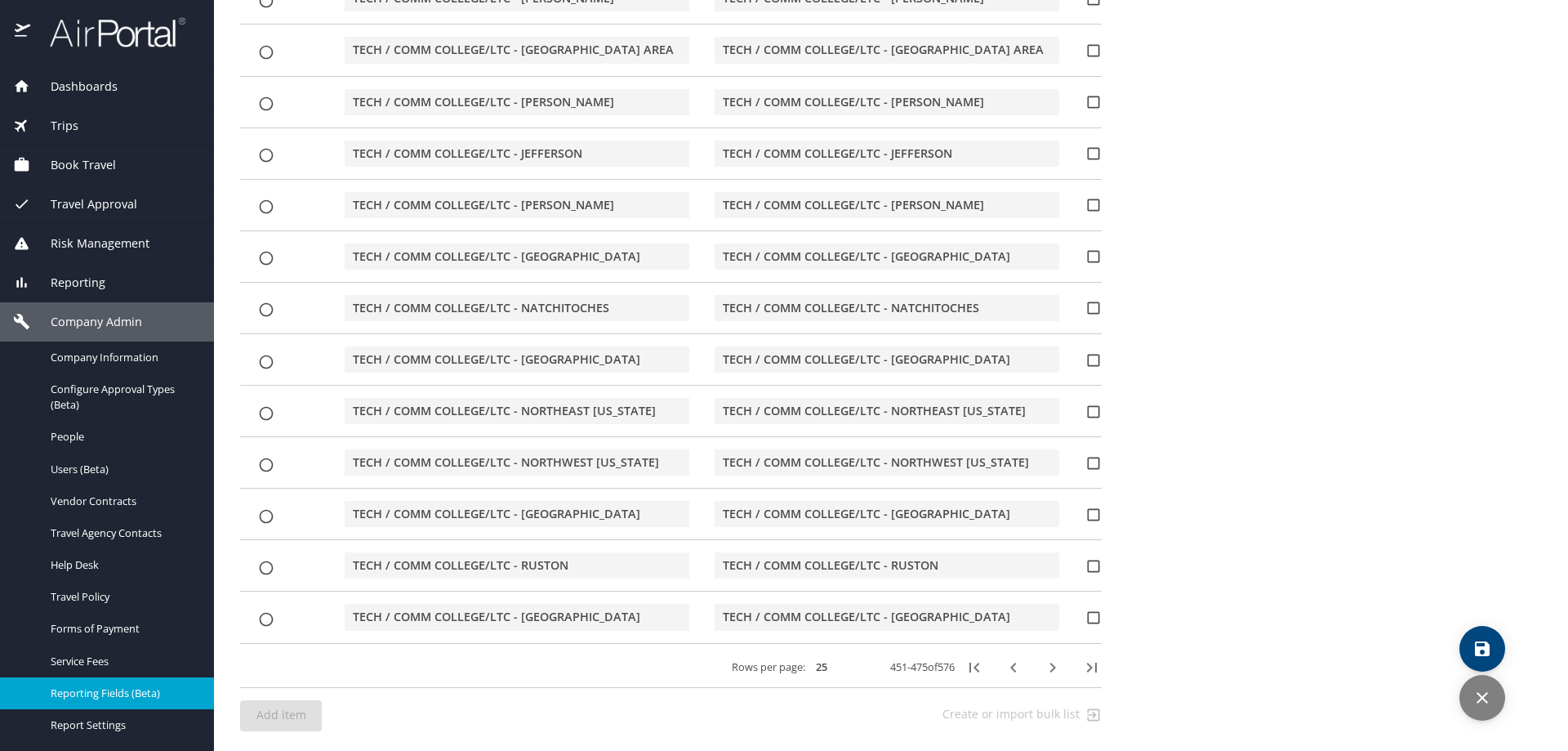
click at [655, 559] on icon "button" at bounding box center [1092, 667] width 20 height 20
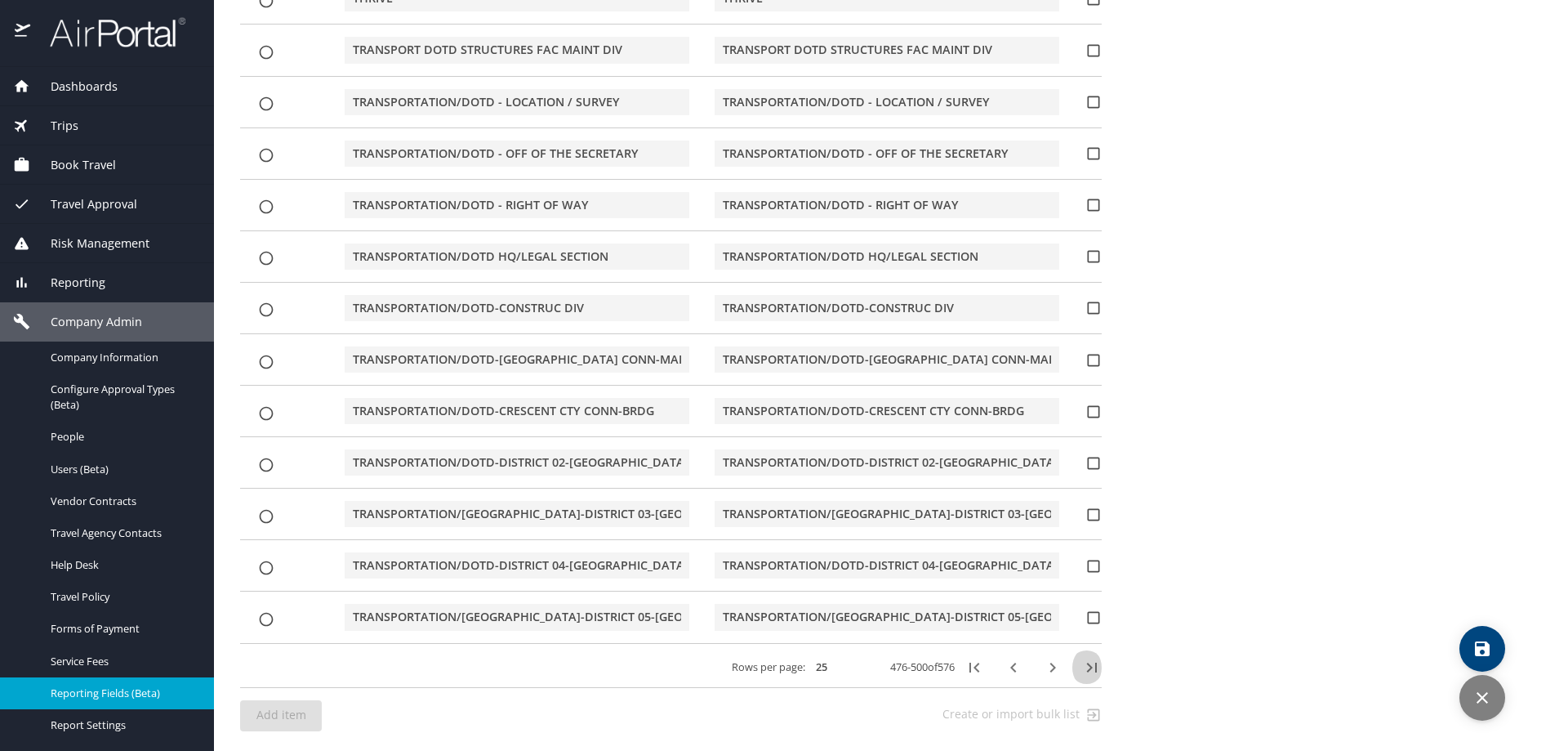
click at [655, 559] on icon "button" at bounding box center [1092, 667] width 20 height 20
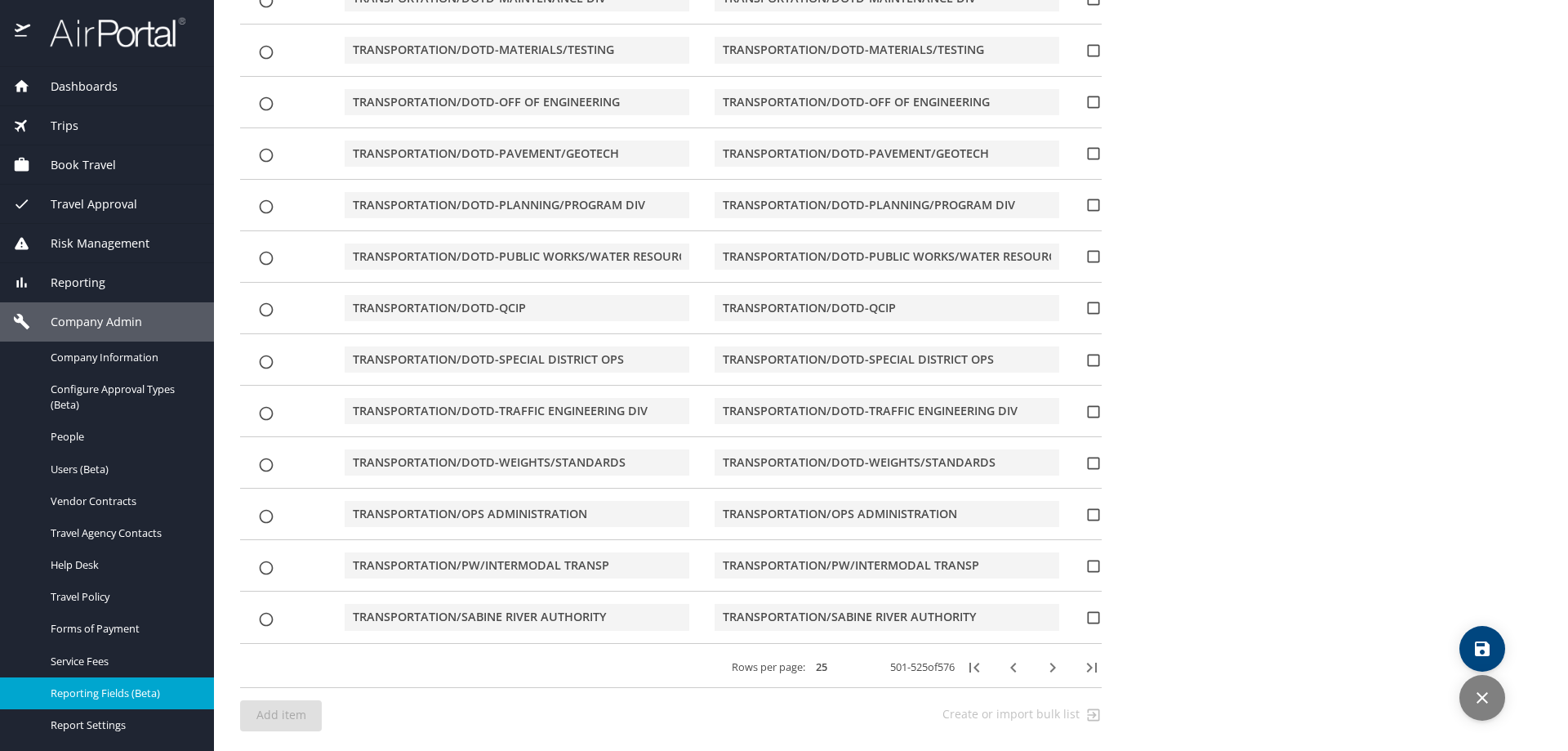
click at [655, 559] on icon "button" at bounding box center [1091, 666] width 10 height 10
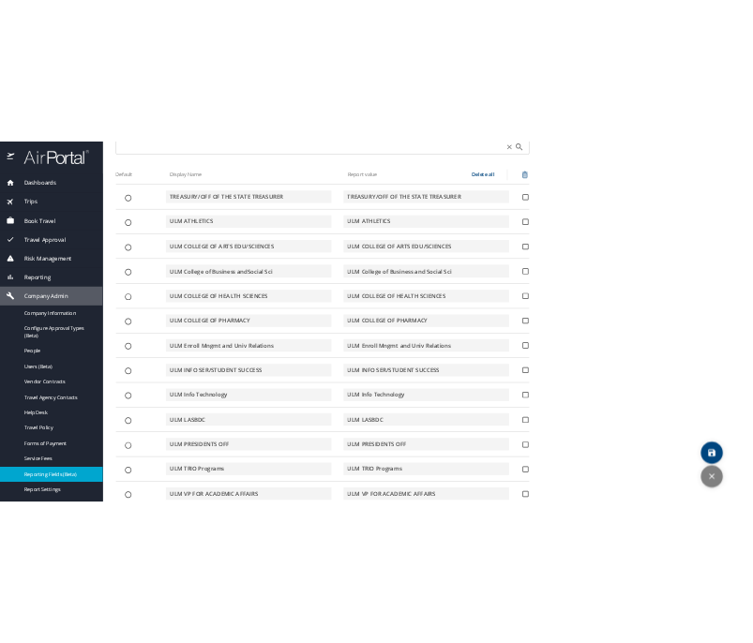
scroll to position [462, 0]
